Goal: Task Accomplishment & Management: Use online tool/utility

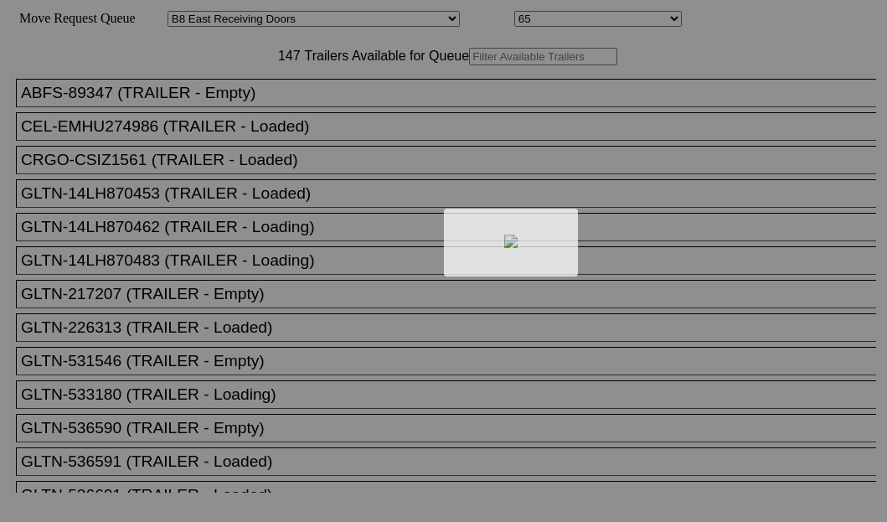
select select "536"
select select "8233"
click at [266, 116] on div at bounding box center [443, 261] width 887 height 522
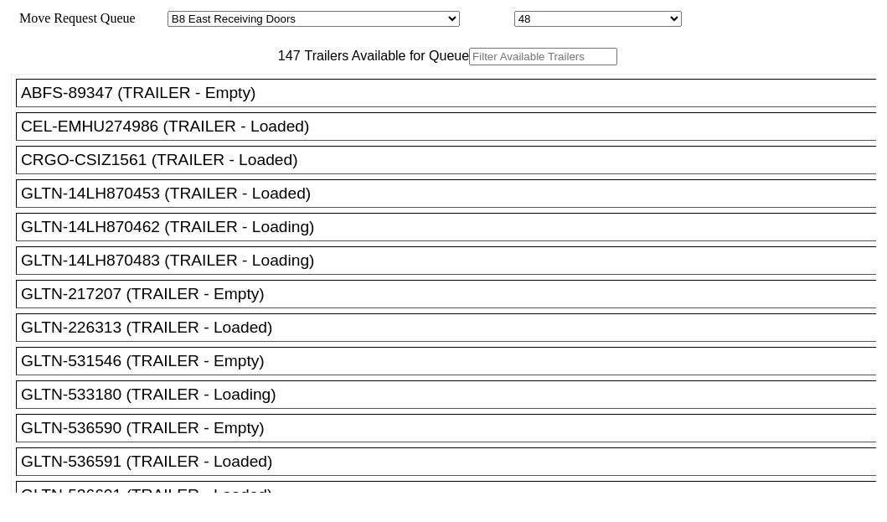
click at [469, 65] on input "text" at bounding box center [543, 57] width 148 height 18
paste input "STTU433653"
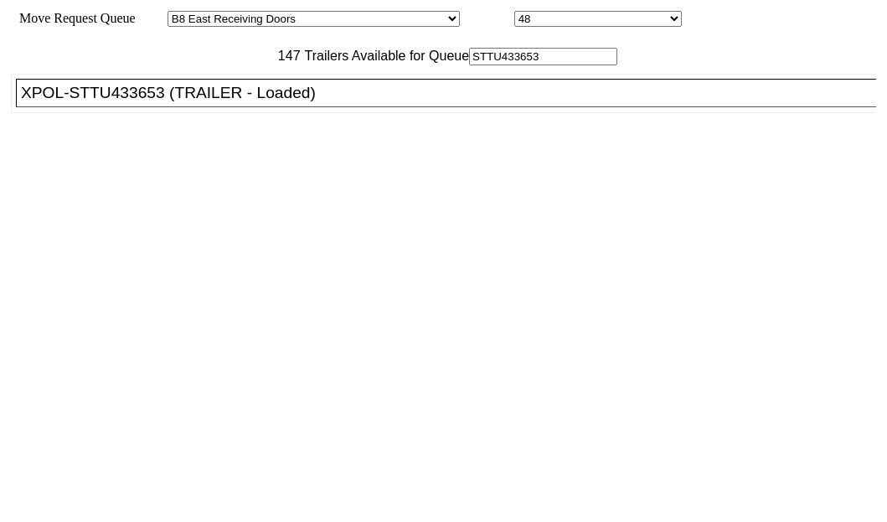
type input "STTU433653"
click at [132, 102] on div "XPOL-STTU433653 (TRAILER - Loaded)" at bounding box center [454, 93] width 866 height 18
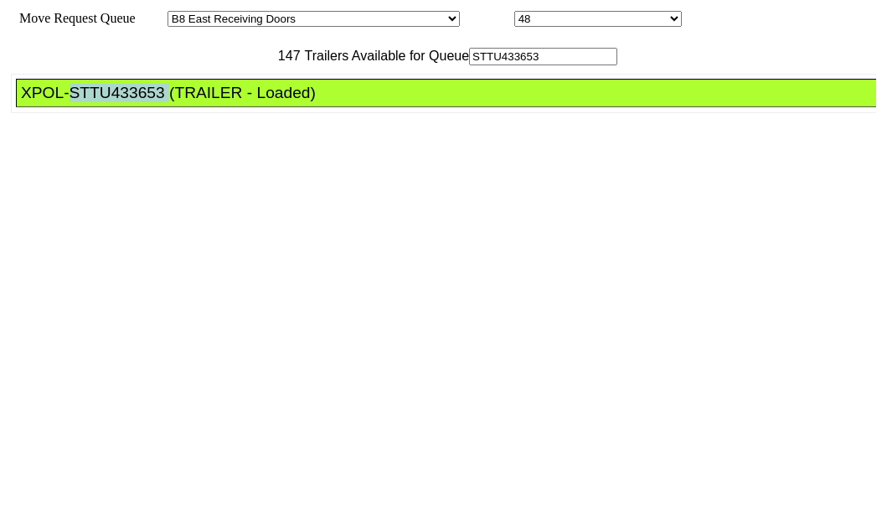
drag, startPoint x: 132, startPoint y: 152, endPoint x: 522, endPoint y: 209, distance: 394.8
click at [134, 102] on div "XPOL-STTU433653 (TRAILER - Loaded)" at bounding box center [454, 93] width 866 height 18
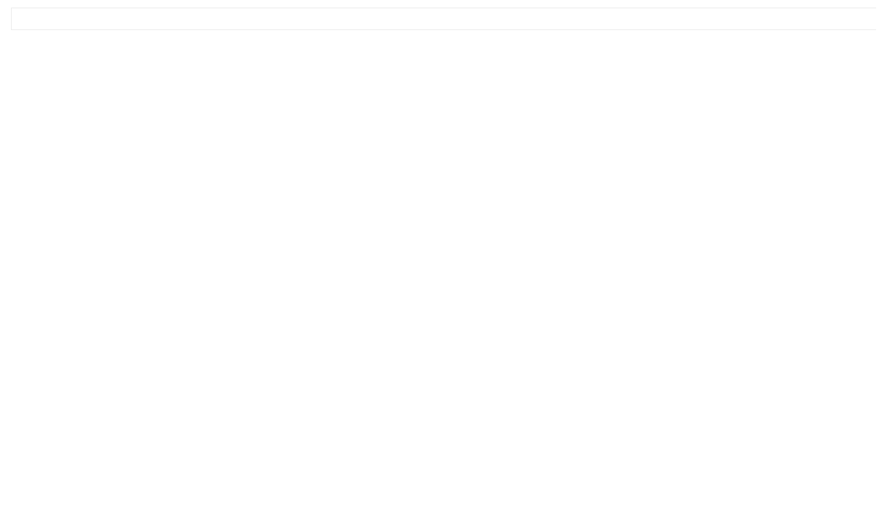
scroll to position [67, 0]
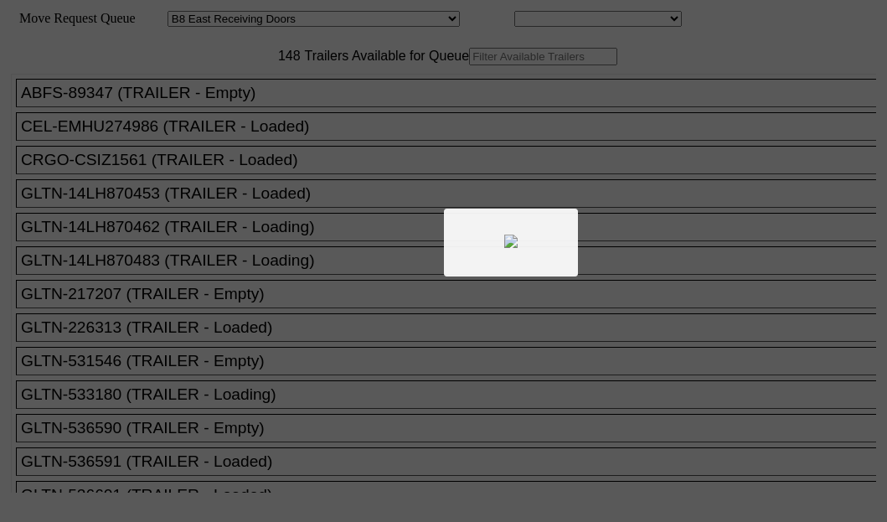
select select "536"
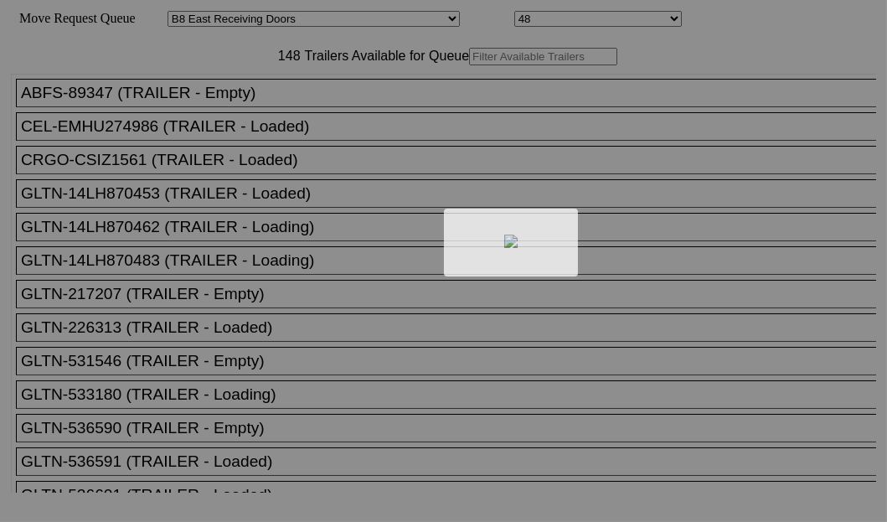
click at [246, 100] on div at bounding box center [443, 261] width 887 height 522
click at [280, 117] on div at bounding box center [443, 261] width 887 height 522
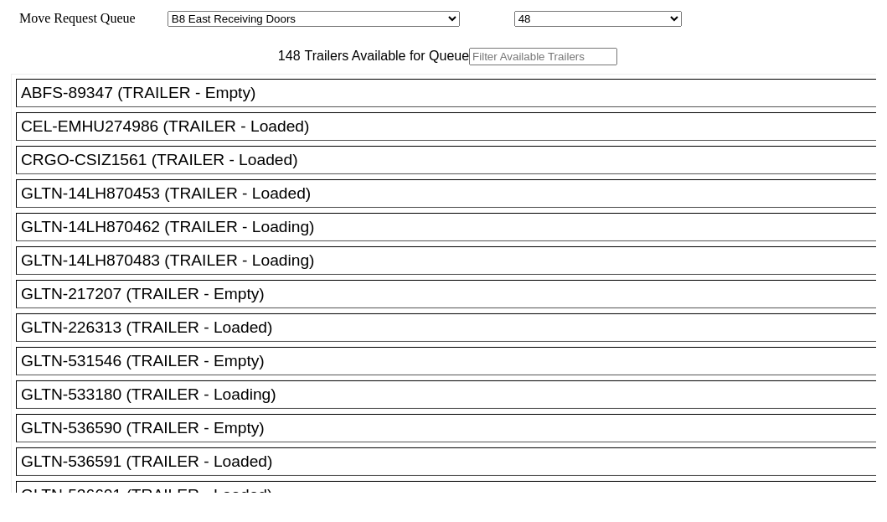
click at [469, 65] on input "text" at bounding box center [543, 57] width 148 height 18
paste input "190214"
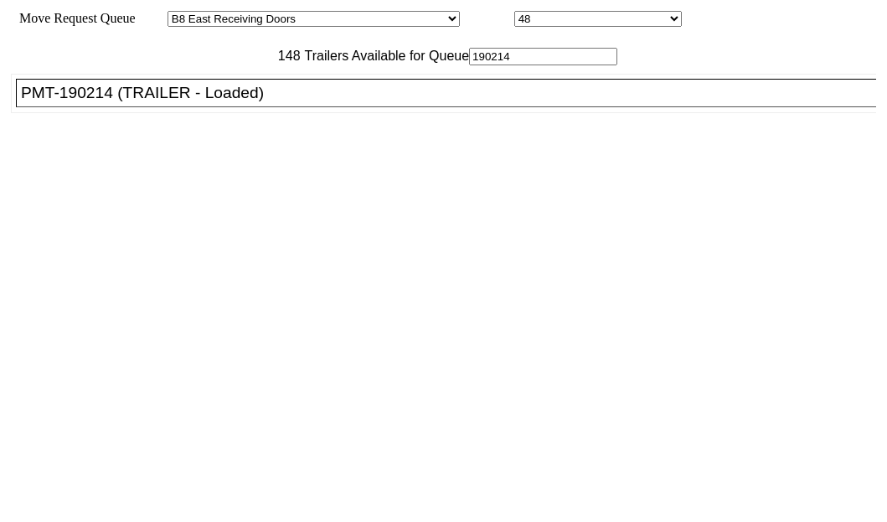
type input "190214"
click at [97, 102] on div "PMT-190214 (TRAILER - Loaded)" at bounding box center [454, 93] width 866 height 18
drag, startPoint x: 97, startPoint y: 153, endPoint x: 108, endPoint y: 158, distance: 11.7
click at [108, 102] on div "PMT-190214 (TRAILER - Loaded)" at bounding box center [454, 93] width 866 height 18
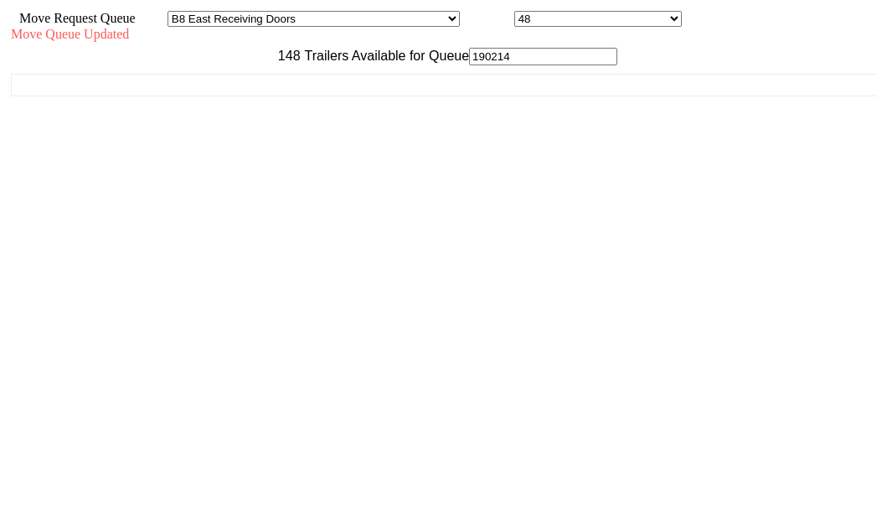
scroll to position [67, 0]
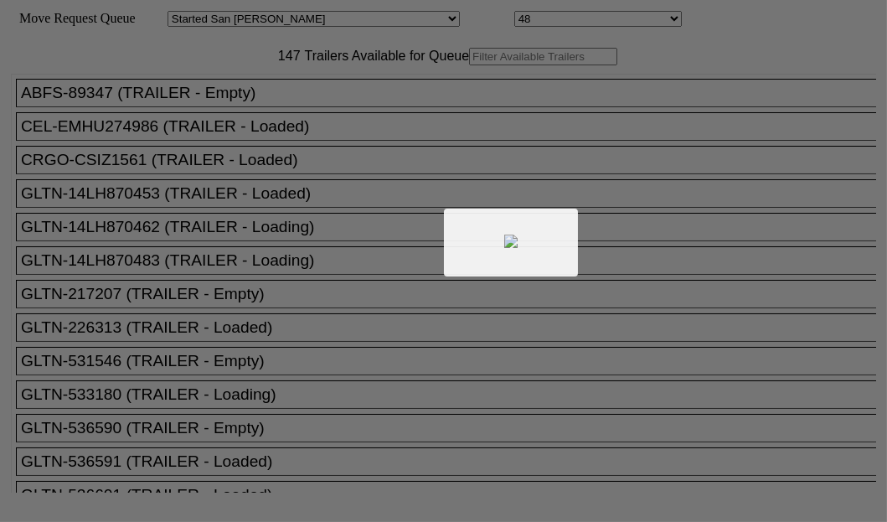
drag, startPoint x: 0, startPoint y: 0, endPoint x: 284, endPoint y: 110, distance: 304.5
click at [284, 110] on div at bounding box center [443, 261] width 887 height 522
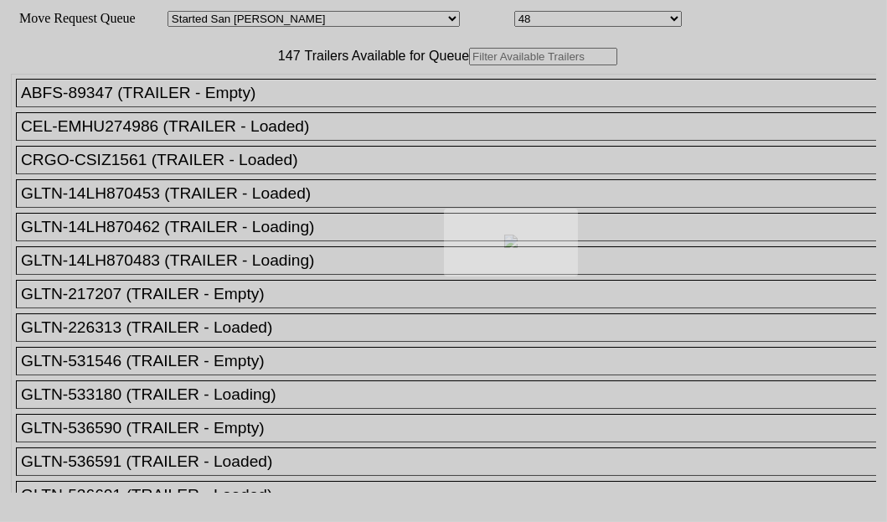
click at [284, 110] on div at bounding box center [443, 261] width 887 height 522
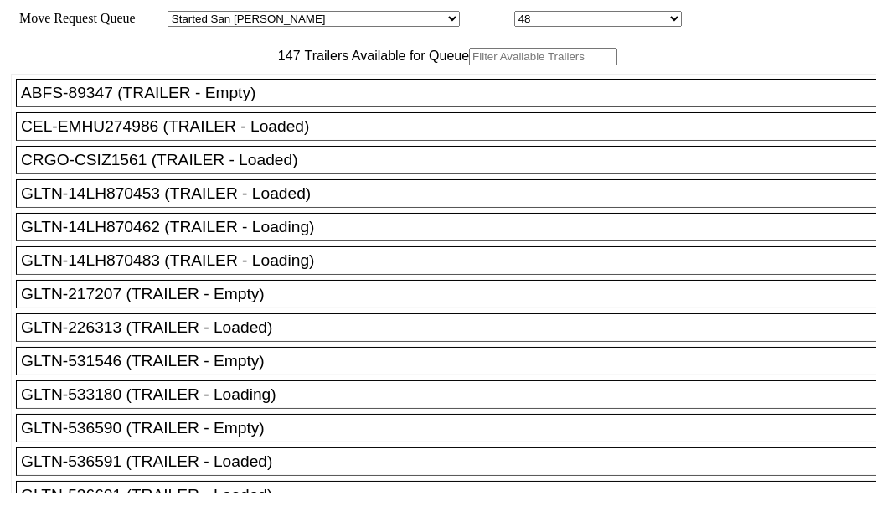
click at [469, 65] on input "text" at bounding box center [543, 57] width 148 height 18
paste input "TA229008"
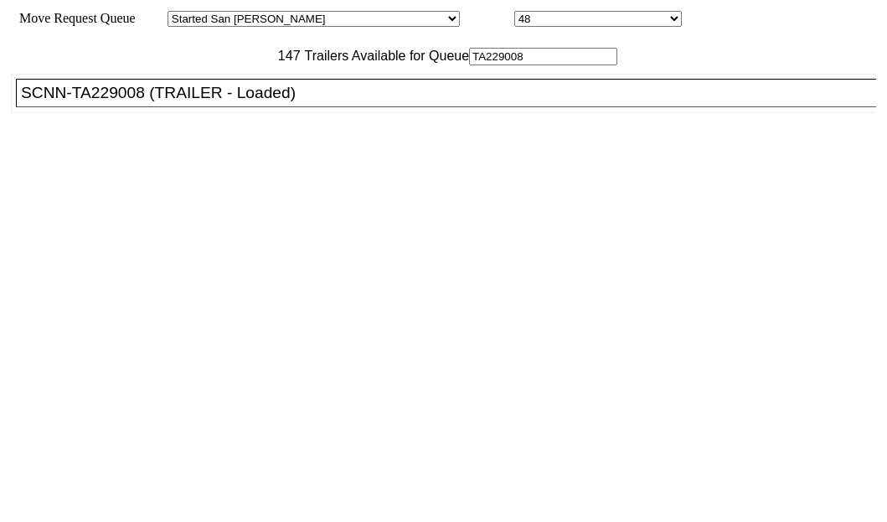
type input "TA229008"
click at [153, 102] on div "SCNN-TA229008 (TRAILER - Loaded)" at bounding box center [454, 93] width 866 height 18
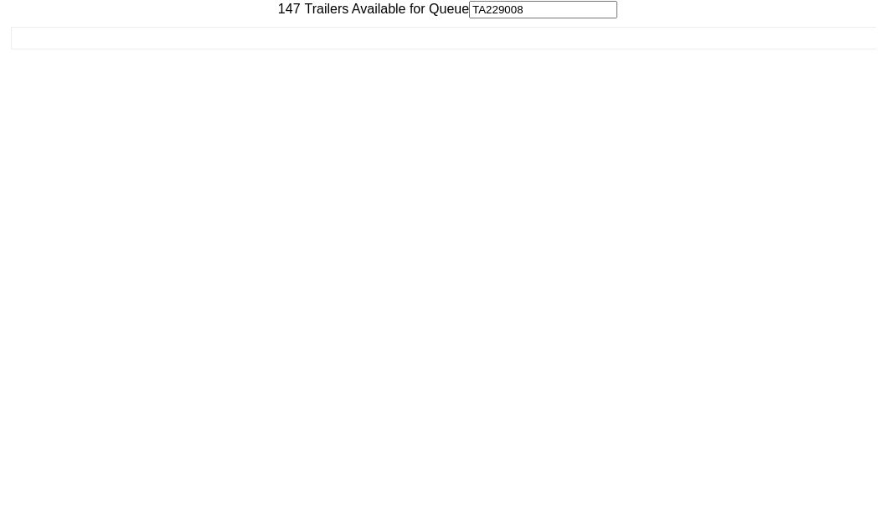
scroll to position [67, 0]
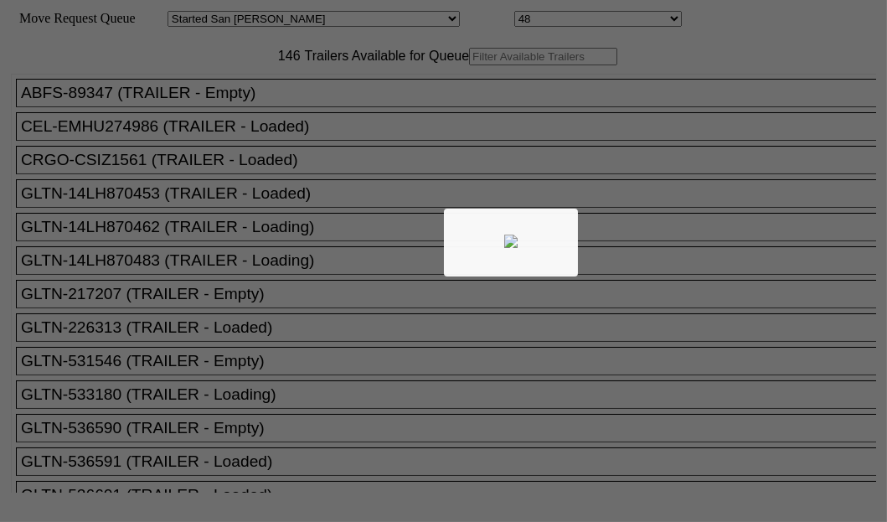
click at [277, 111] on div at bounding box center [443, 261] width 887 height 522
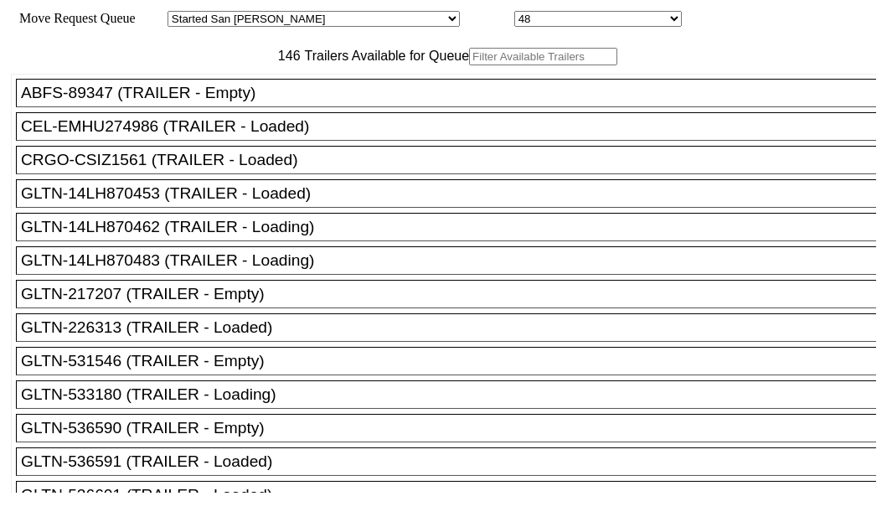
click at [469, 65] on input "text" at bounding box center [543, 57] width 148 height 18
paste input "TGBU4132778"
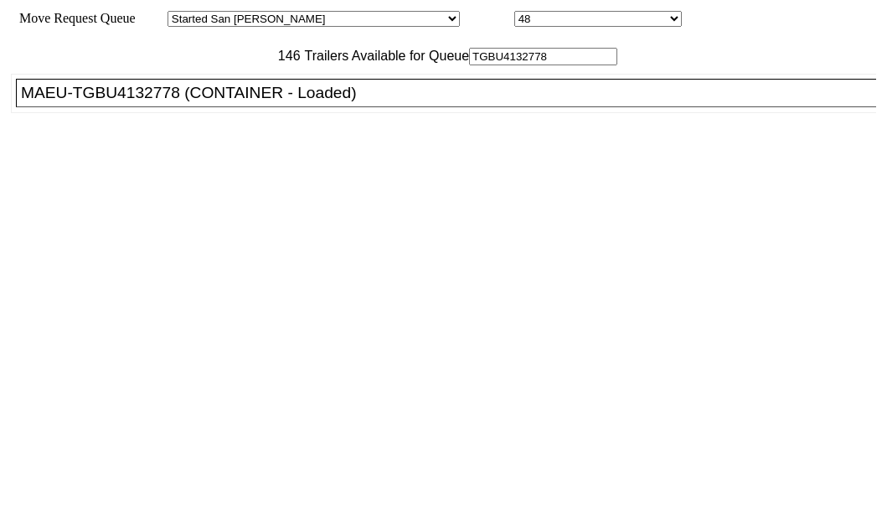
type input "TGBU4132778"
click at [109, 102] on div "MAEU-TGBU4132778 (CONTAINER - Loaded)" at bounding box center [454, 93] width 866 height 18
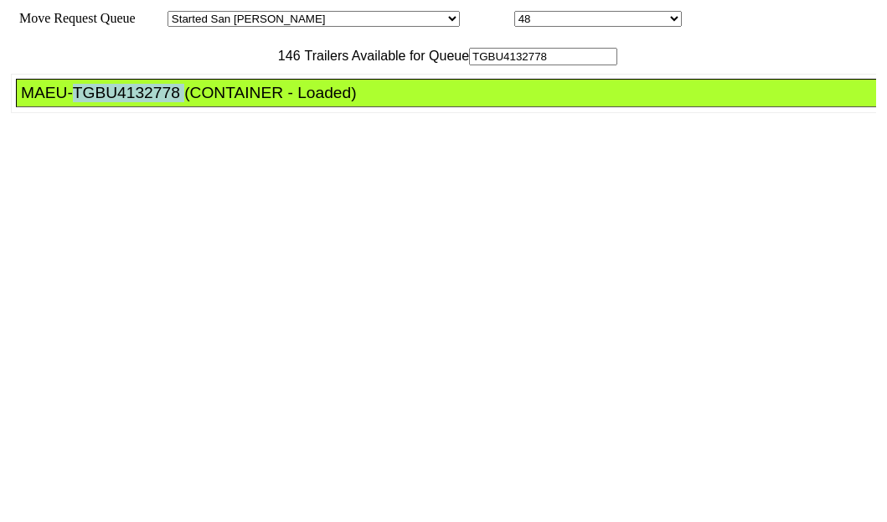
click at [109, 102] on div "MAEU-TGBU4132778 (CONTAINER - Loaded)" at bounding box center [454, 93] width 866 height 18
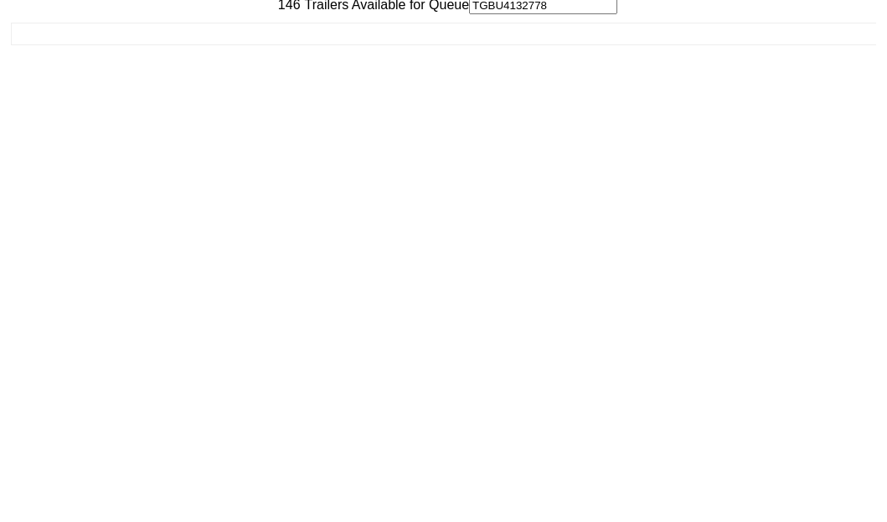
scroll to position [67, 0]
click at [767, 488] on div "Move Queue Updated 146 Trailers Available for Queue TGBU4132778 ABFS-89347 (TRA…" at bounding box center [444, 224] width 866 height 528
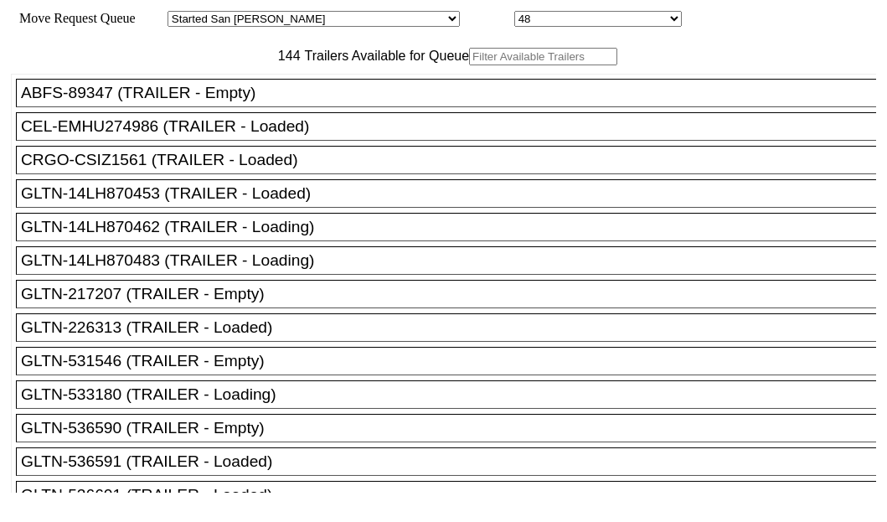
click at [469, 65] on input "text" at bounding box center [543, 57] width 148 height 18
paste input "OOCU8458979"
type input "OOCU8458979"
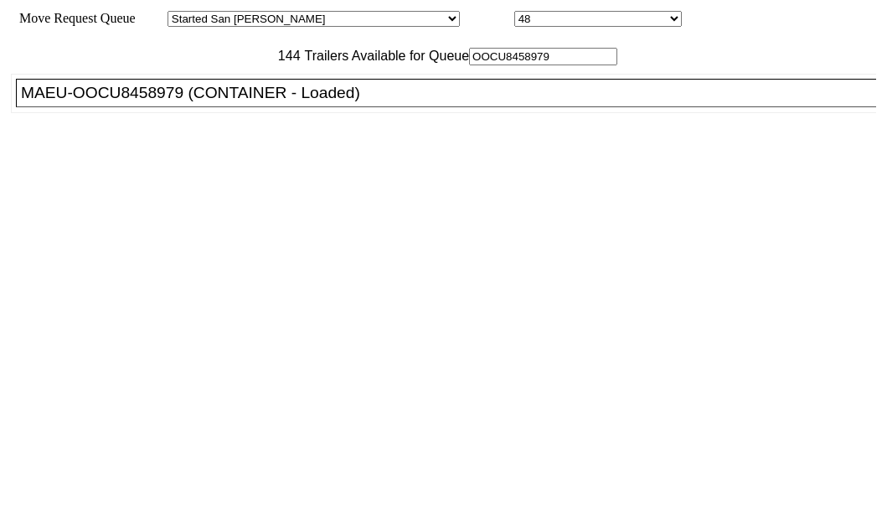
click at [147, 102] on div "MAEU-OOCU8458979 (CONTAINER - Loaded)" at bounding box center [454, 93] width 866 height 18
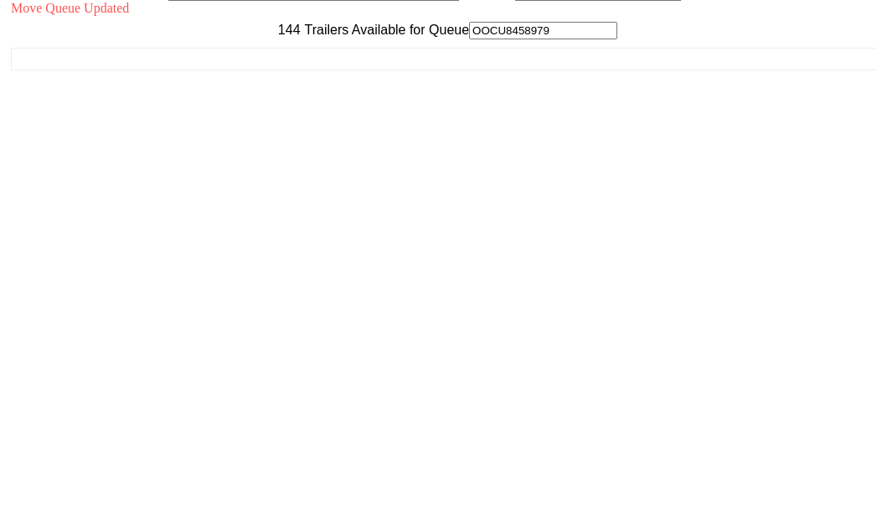
scroll to position [67, 0]
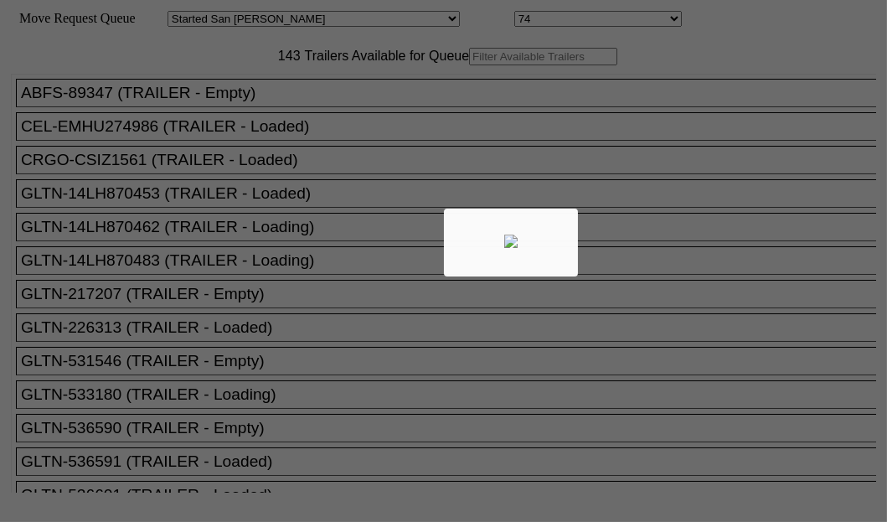
click at [282, 107] on div at bounding box center [443, 261] width 887 height 522
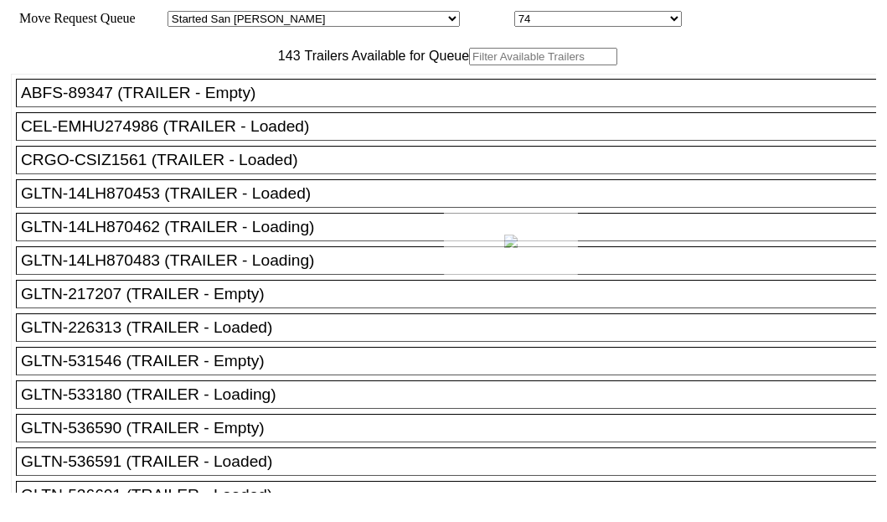
click at [282, 108] on div at bounding box center [443, 261] width 887 height 522
click at [469, 65] on input "text" at bounding box center [543, 57] width 148 height 18
paste input "HGIU517959"
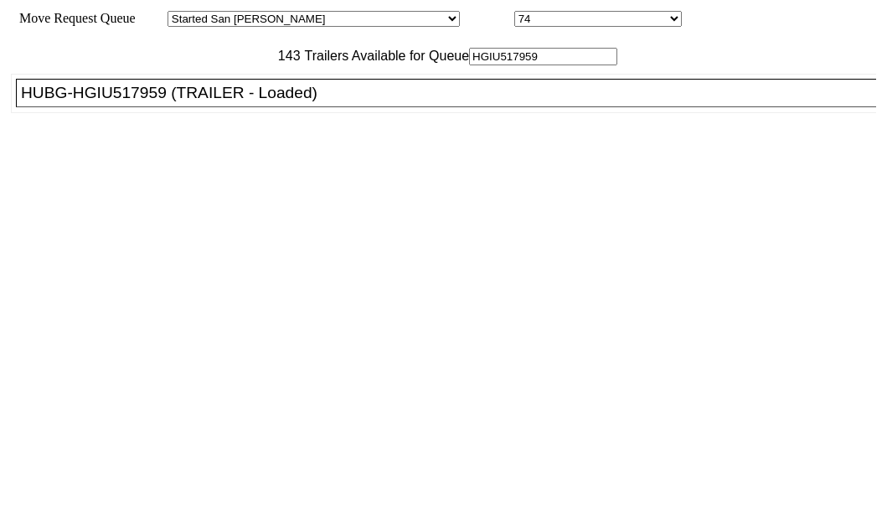
type input "HGIU517959"
click at [133, 102] on div "HUBG-HGIU517959 (TRAILER - Loaded)" at bounding box center [454, 93] width 866 height 18
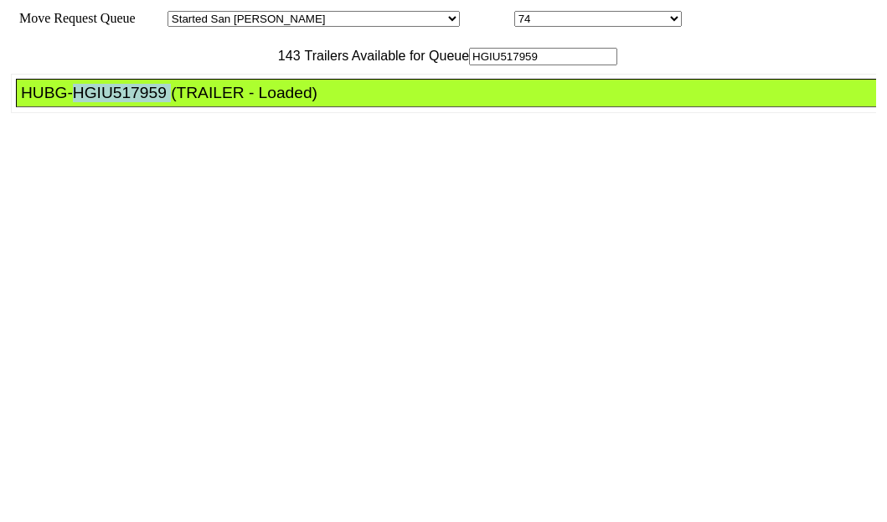
click at [133, 102] on div "HUBG-HGIU517959 (TRAILER - Loaded)" at bounding box center [454, 93] width 866 height 18
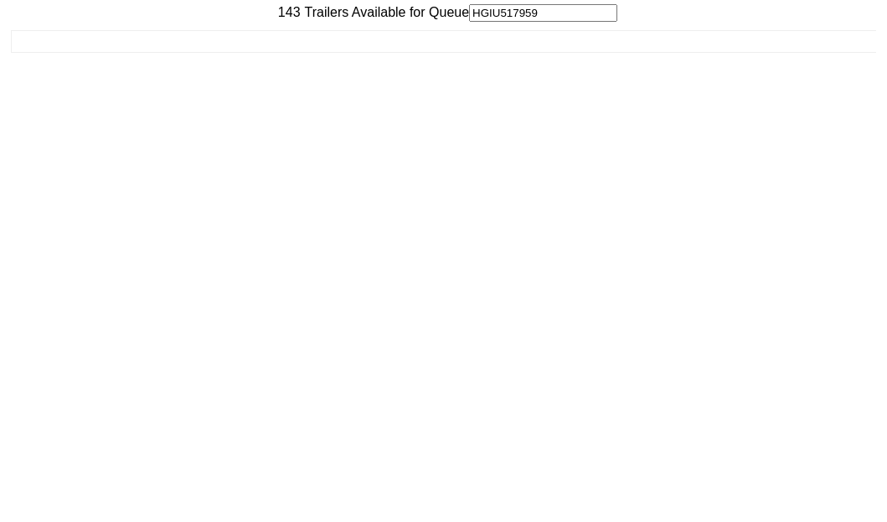
scroll to position [67, 0]
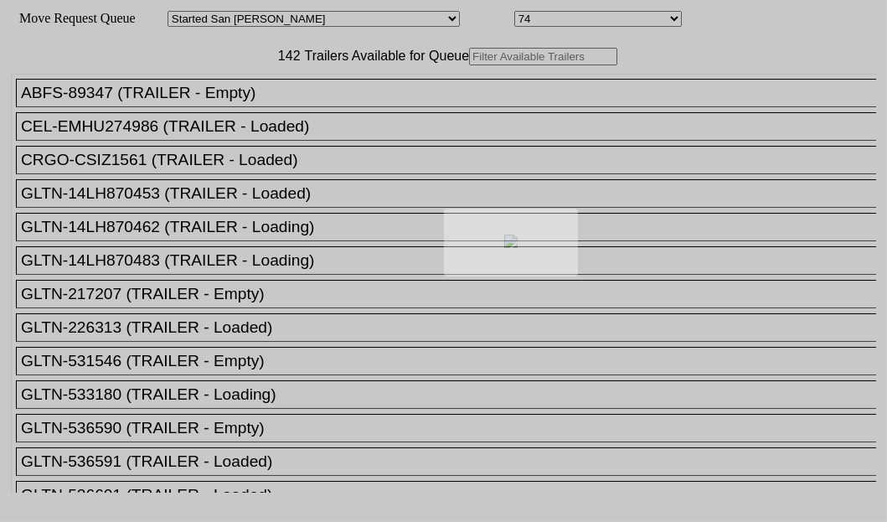
click at [277, 119] on div at bounding box center [443, 261] width 887 height 522
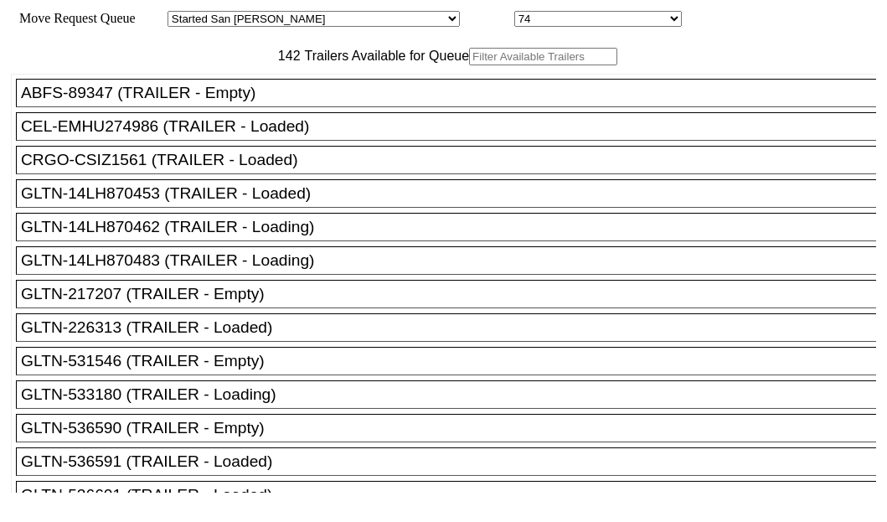
drag, startPoint x: 277, startPoint y: 119, endPoint x: 277, endPoint y: 108, distance: 10.9
click at [469, 65] on input "text" at bounding box center [543, 57] width 148 height 18
paste input "226313"
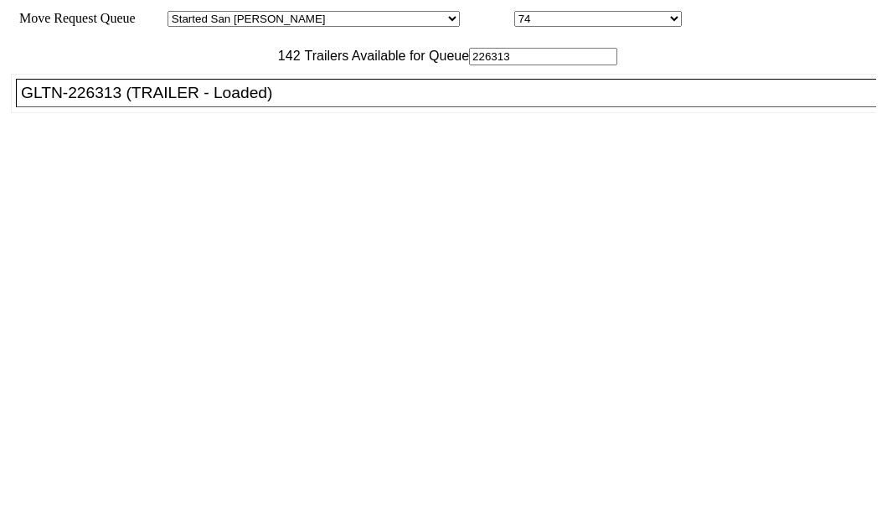
type input "226313"
click at [142, 102] on div "GLTN-226313 (TRAILER - Loaded)" at bounding box center [454, 93] width 866 height 18
drag, startPoint x: 142, startPoint y: 142, endPoint x: 176, endPoint y: 136, distance: 34.9
click at [144, 102] on div "GLTN-226313 (TRAILER - Loaded)" at bounding box center [454, 93] width 866 height 18
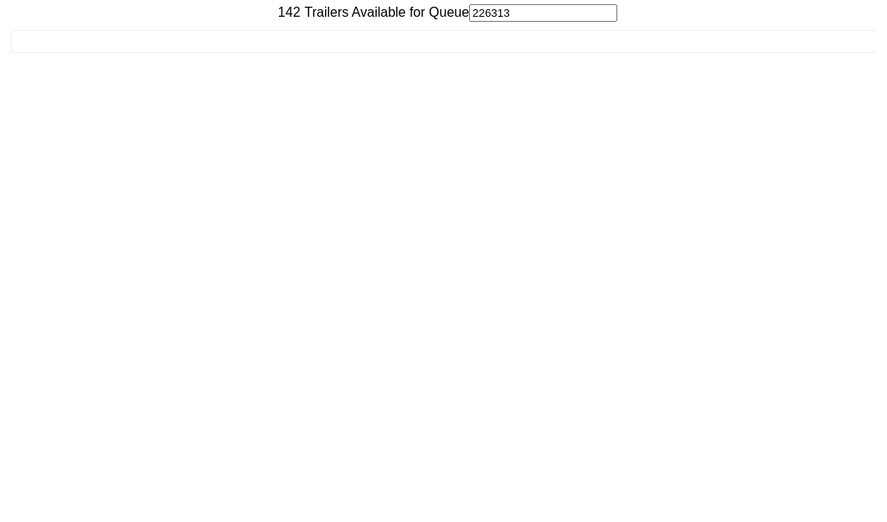
scroll to position [67, 0]
